Goal: Task Accomplishment & Management: Manage account settings

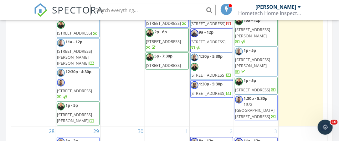
scroll to position [376, 0]
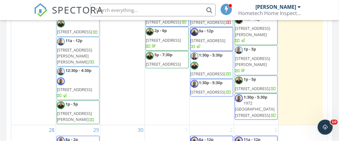
click at [214, 77] on span "7110 Overland Rd, Orlando 32810" at bounding box center [208, 74] width 35 height 6
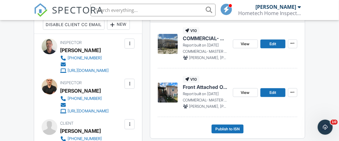
scroll to position [192, 0]
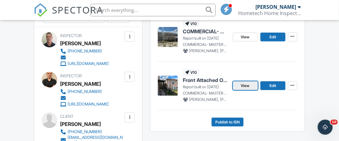
click at [247, 85] on span "View" at bounding box center [245, 85] width 9 height 6
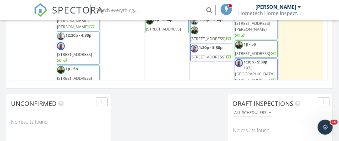
scroll to position [313, 0]
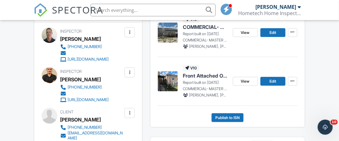
scroll to position [188, 0]
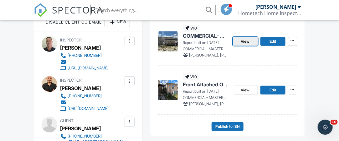
click at [249, 40] on span "View" at bounding box center [245, 41] width 9 height 6
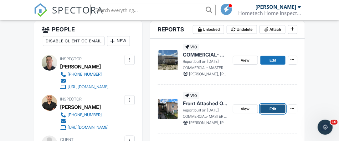
click at [271, 106] on span "Edit" at bounding box center [273, 109] width 7 height 6
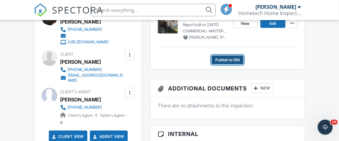
click at [225, 61] on span "Publish to ISN" at bounding box center [227, 60] width 24 height 6
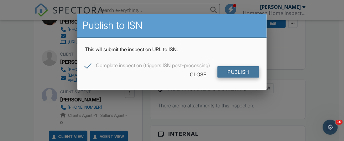
click at [231, 73] on input "Publish" at bounding box center [238, 71] width 42 height 11
